Goal: Information Seeking & Learning: Check status

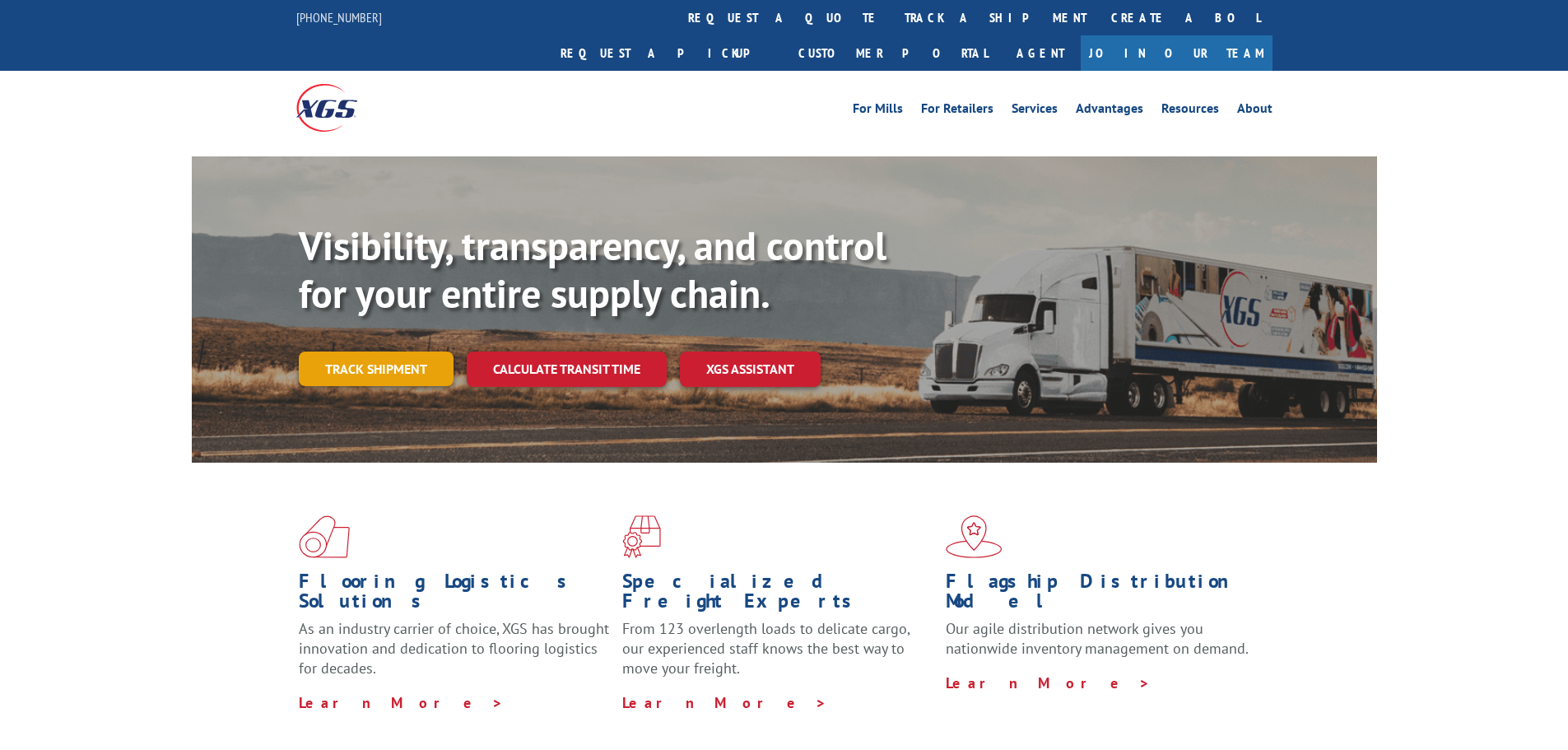
click at [381, 352] on link "Track shipment" at bounding box center [376, 369] width 155 height 35
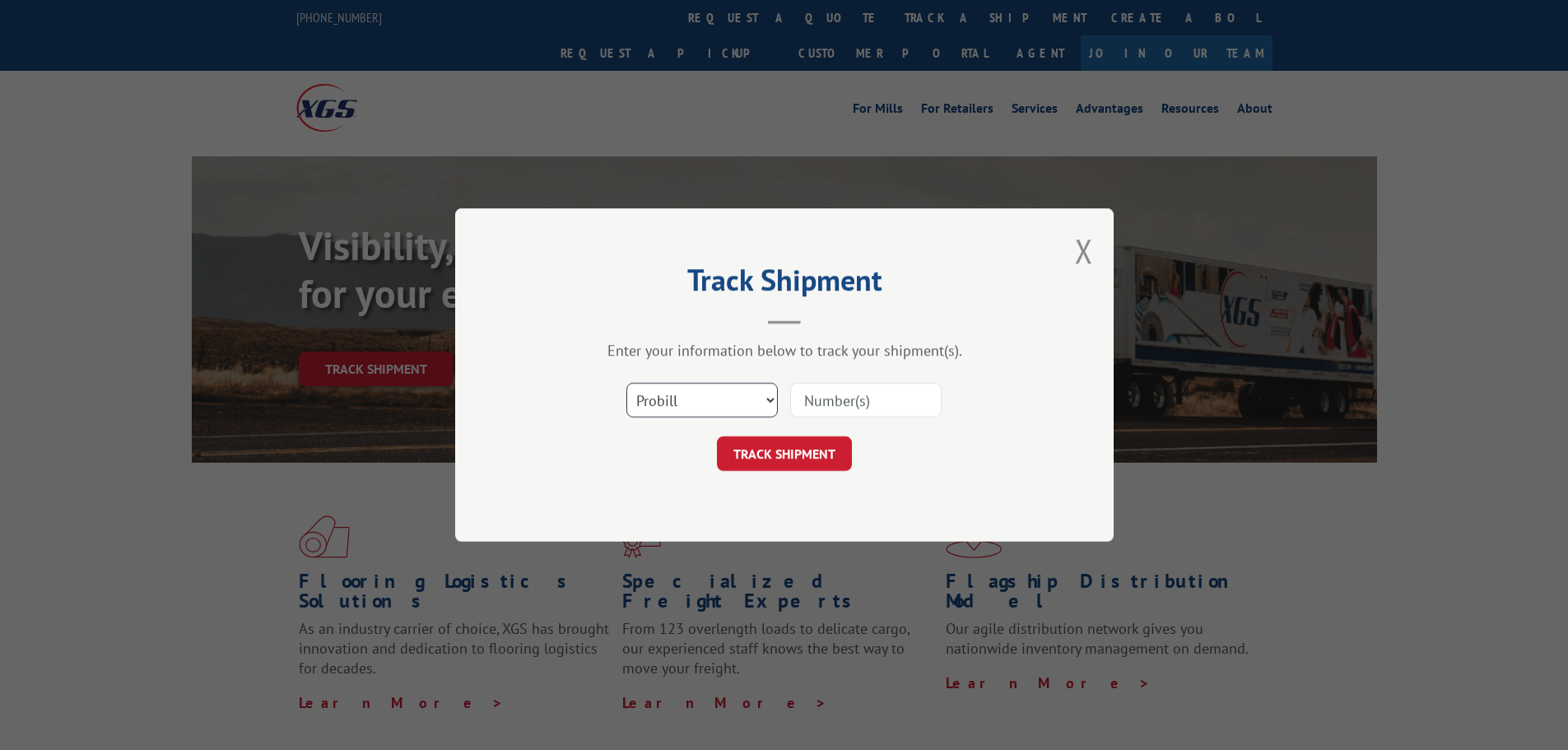
drag, startPoint x: 695, startPoint y: 402, endPoint x: 689, endPoint y: 415, distance: 14.3
click at [695, 402] on select "Select category... Probill BOL PO" at bounding box center [702, 400] width 151 height 35
select select "po"
click at [626, 383] on select "Select category... Probill BOL PO" at bounding box center [702, 400] width 151 height 35
click at [846, 413] on input at bounding box center [866, 400] width 151 height 35
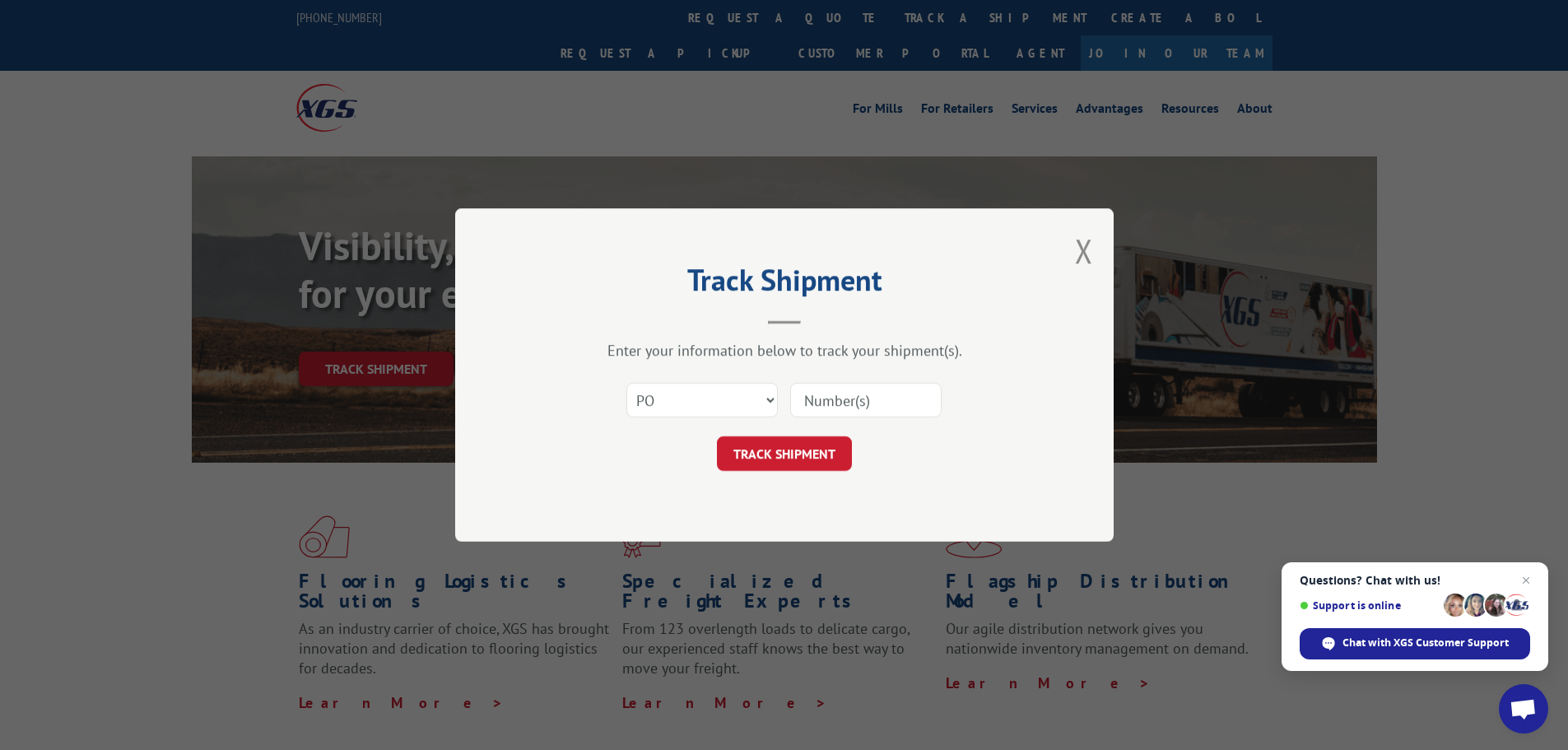
paste input "43533525"
type input "43533525"
click at [760, 457] on button "TRACK SHIPMENT" at bounding box center [784, 453] width 135 height 35
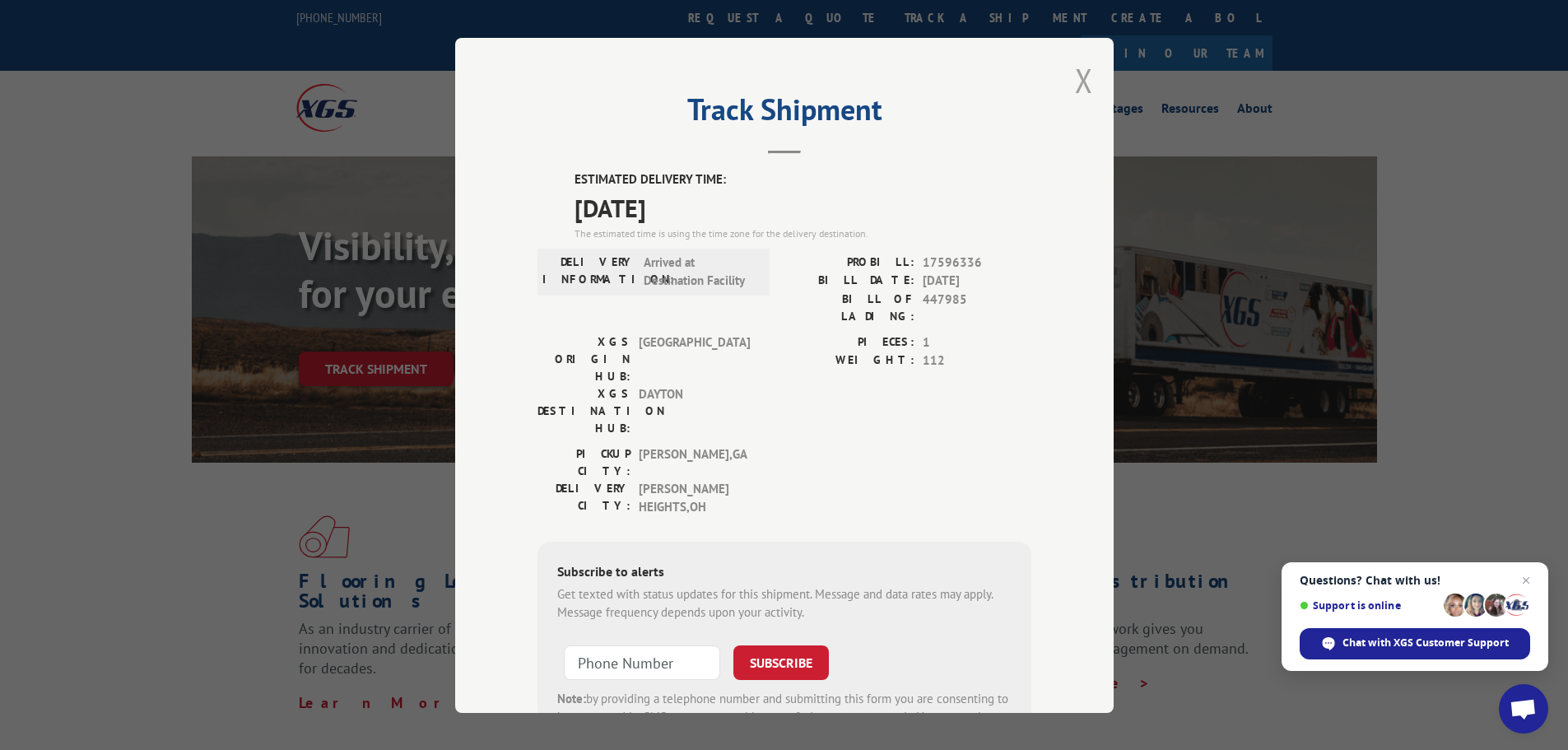
click at [1082, 75] on button "Close modal" at bounding box center [1084, 80] width 19 height 44
